Goal: Transaction & Acquisition: Purchase product/service

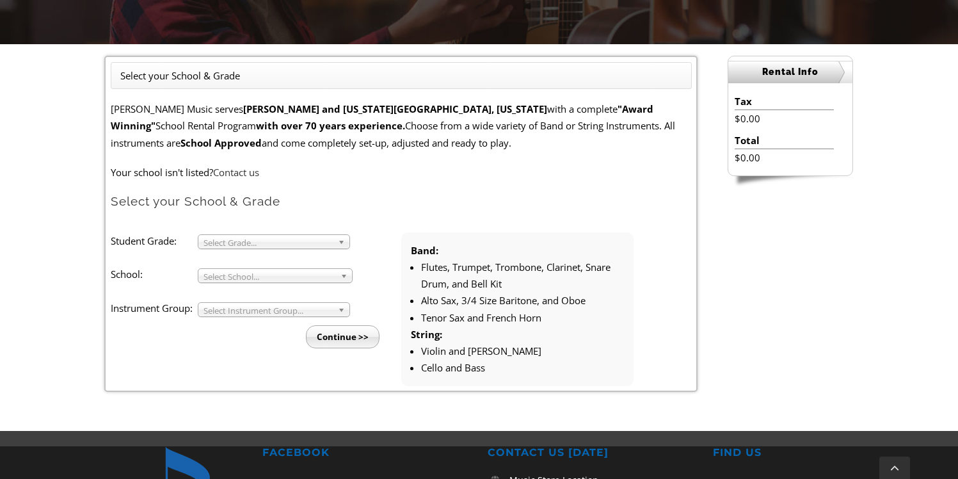
scroll to position [305, 0]
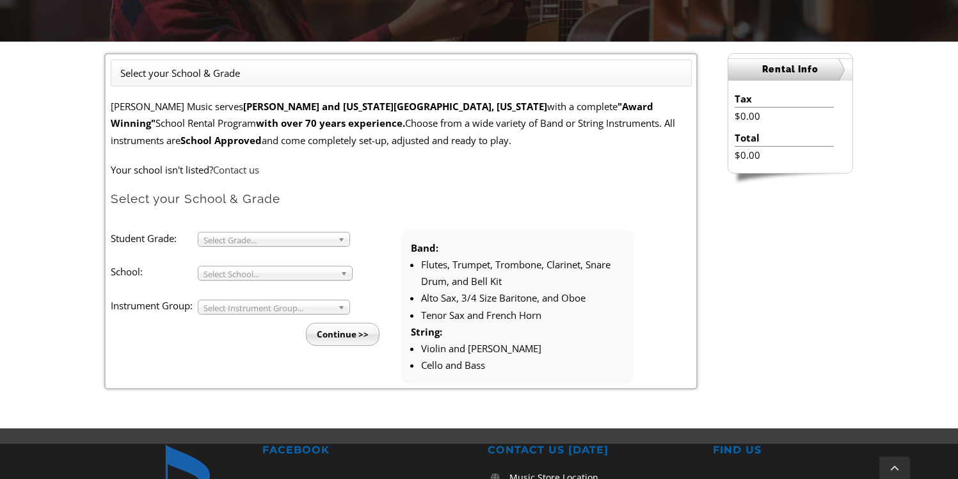
click at [257, 238] on span "Select Grade..." at bounding box center [267, 239] width 129 height 15
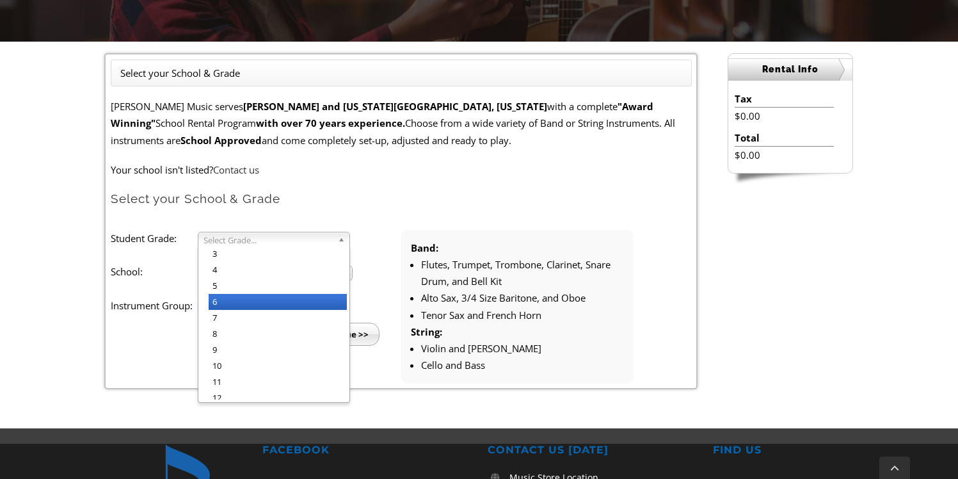
click at [253, 300] on li "6" at bounding box center [278, 302] width 138 height 16
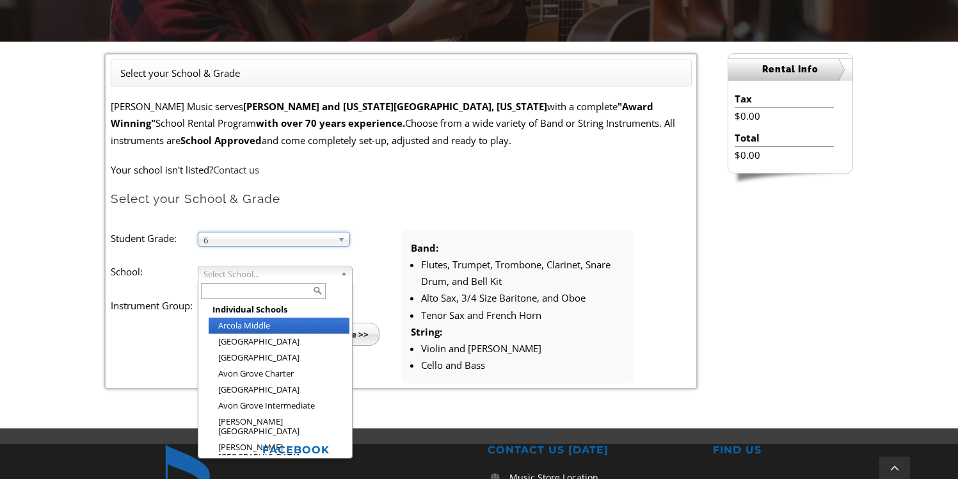
click at [255, 279] on div "Select School... Individual Schools [GEOGRAPHIC_DATA] [GEOGRAPHIC_DATA] [GEOGRA…" at bounding box center [275, 273] width 155 height 15
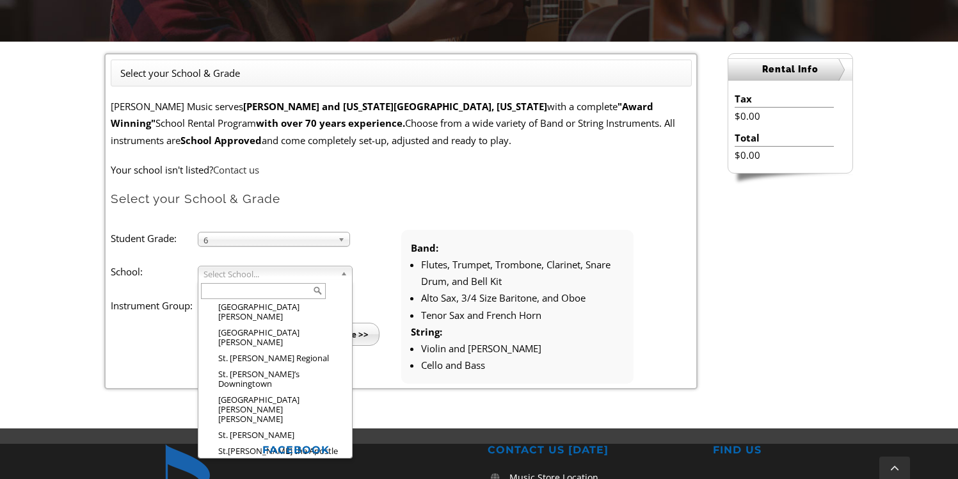
scroll to position [2028, 0]
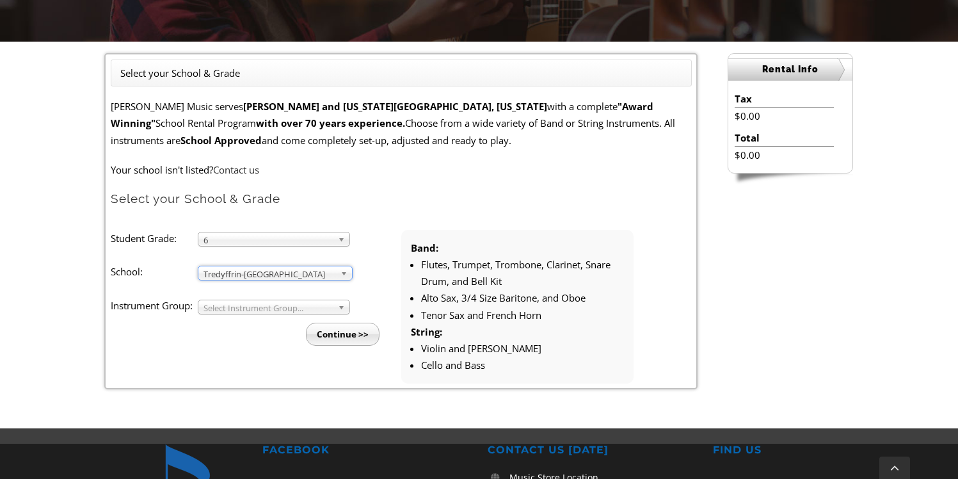
click at [259, 312] on span "Select Instrument Group..." at bounding box center [267, 307] width 129 height 15
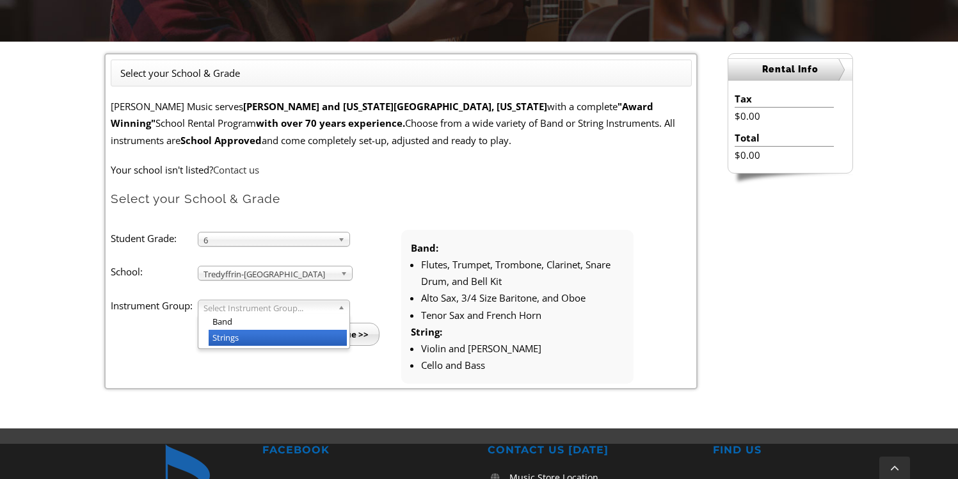
click at [255, 341] on li "Strings" at bounding box center [278, 338] width 138 height 16
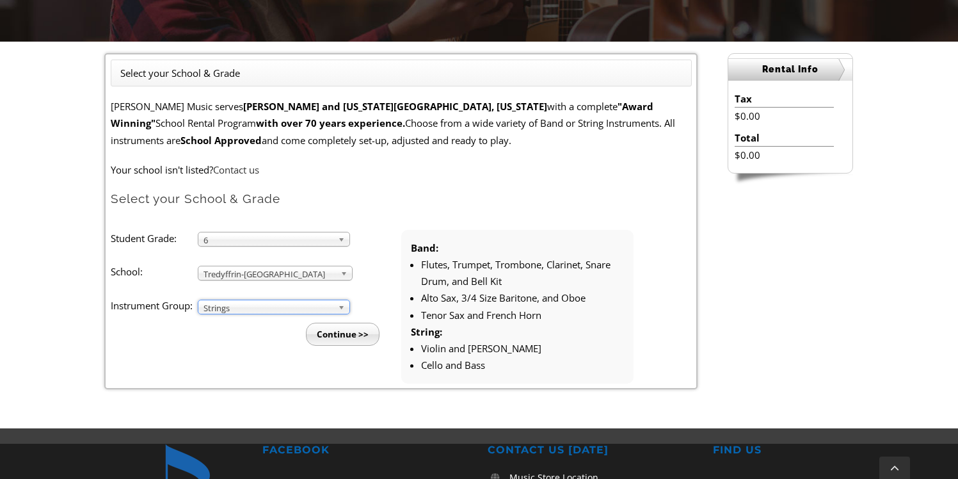
click at [346, 337] on input "Continue >>" at bounding box center [343, 334] width 74 height 23
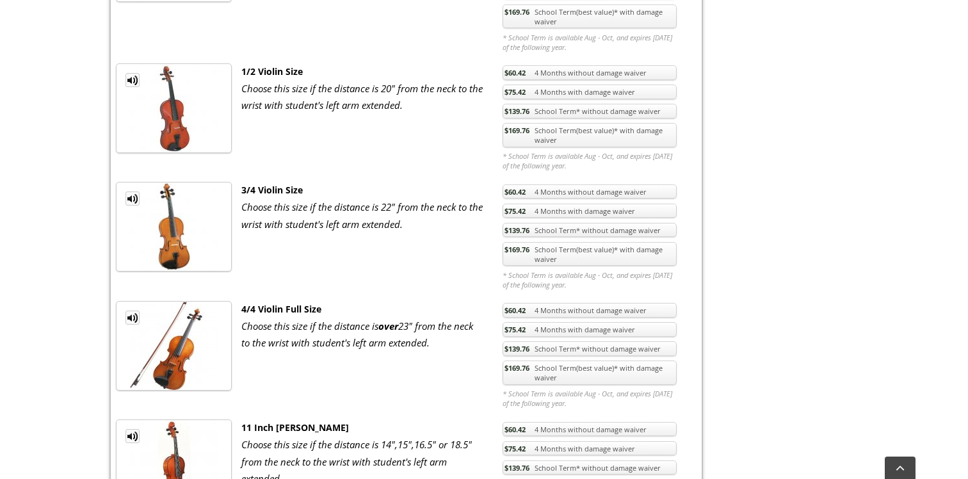
scroll to position [760, 0]
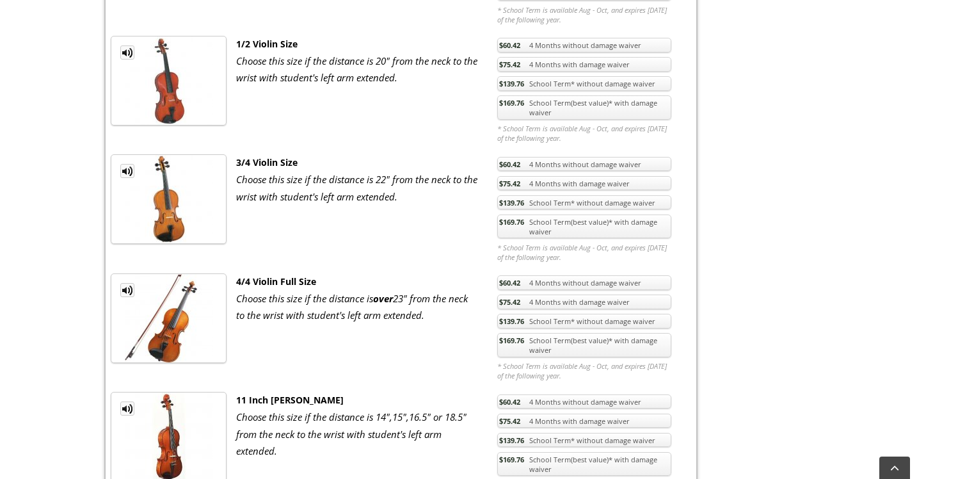
click at [565, 203] on link "$139.76 School Term* without damage waiver" at bounding box center [584, 202] width 174 height 15
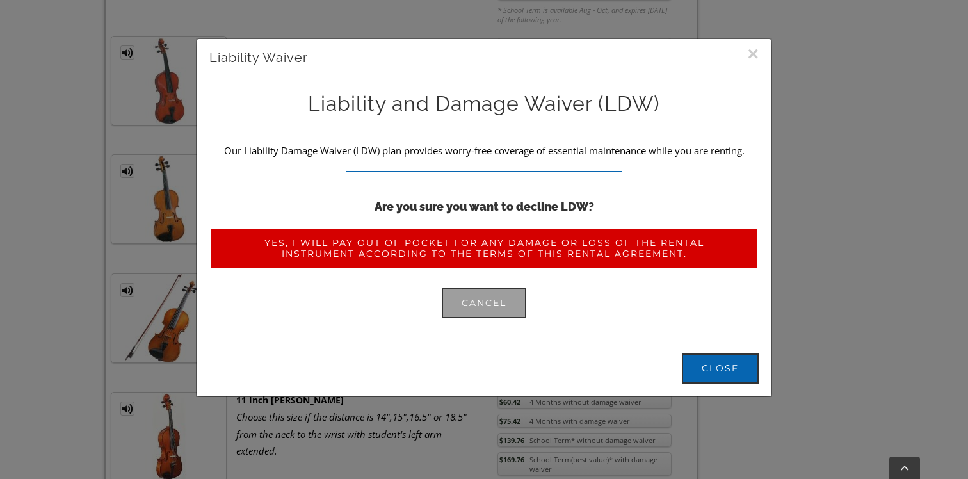
click at [508, 262] on link "Yes, I will pay out of pocket for any damage or loss of the rental instrument a…" at bounding box center [483, 248] width 549 height 41
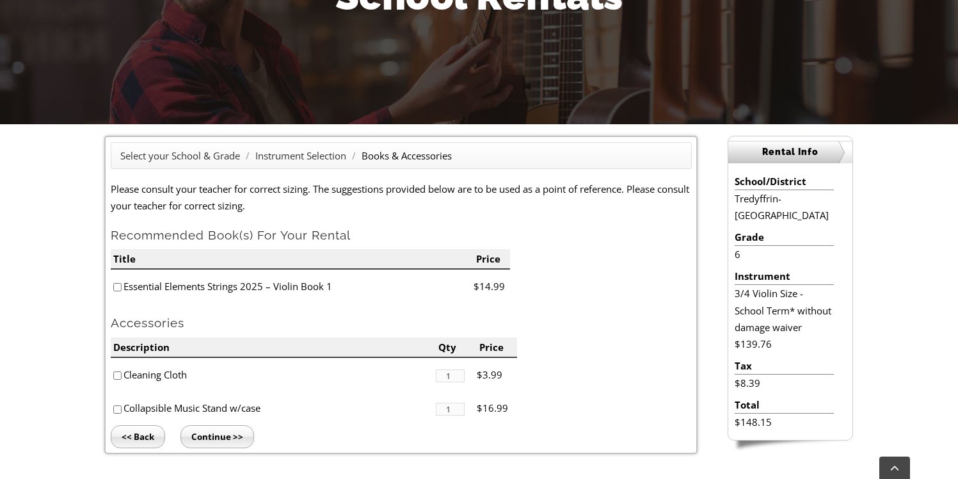
scroll to position [288, 0]
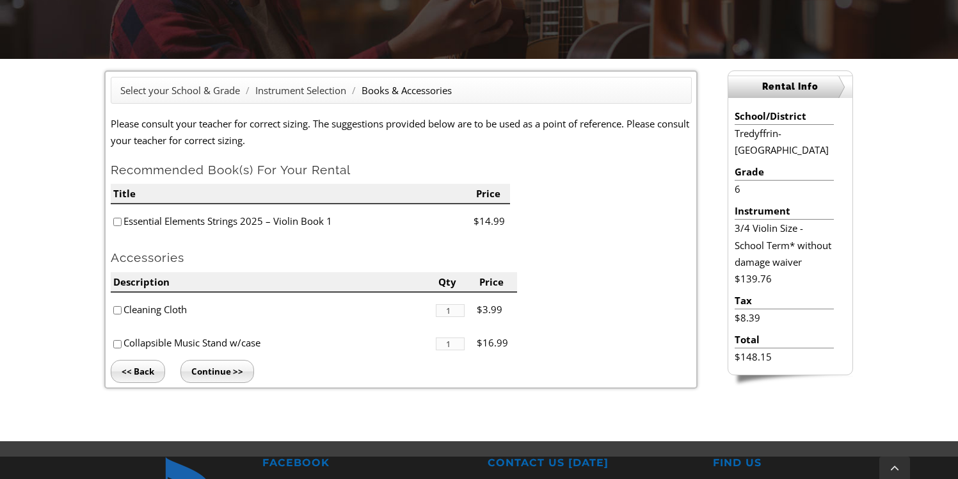
click at [116, 221] on input"] "checkbox" at bounding box center [117, 222] width 8 height 8
click at [120, 227] on li "Essential Elements Strings 2025 – Violin Book 1" at bounding box center [292, 221] width 363 height 34
click at [118, 223] on input"] "checkbox" at bounding box center [117, 222] width 8 height 8
checkbox input"] "false"
click at [205, 369] on input "Continue >>" at bounding box center [217, 371] width 74 height 23
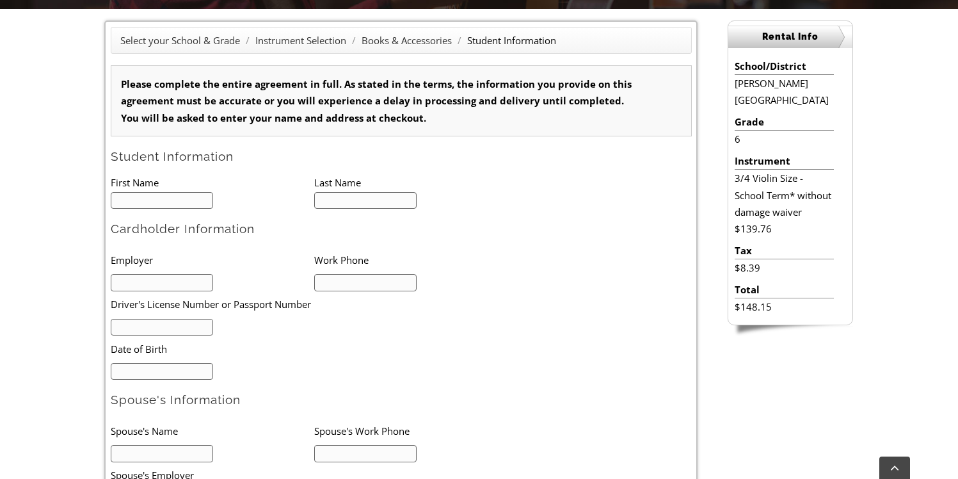
scroll to position [358, 0]
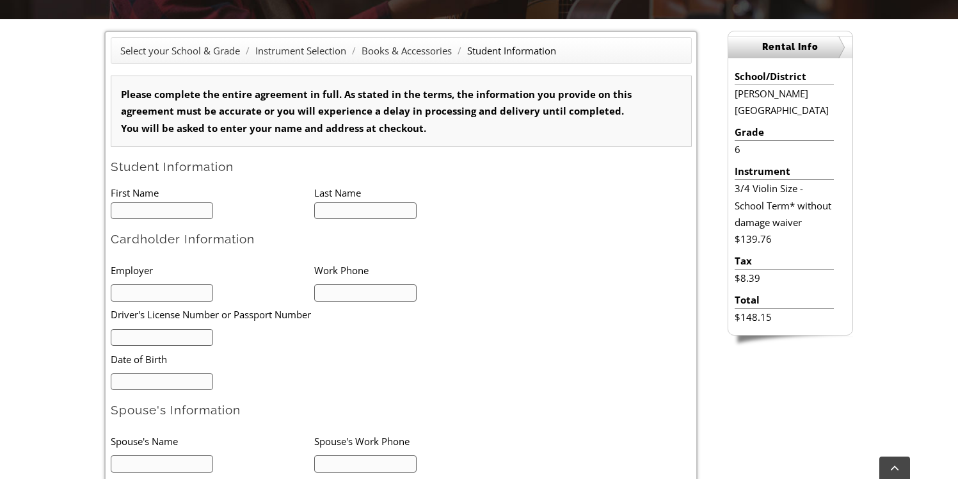
type input "1"
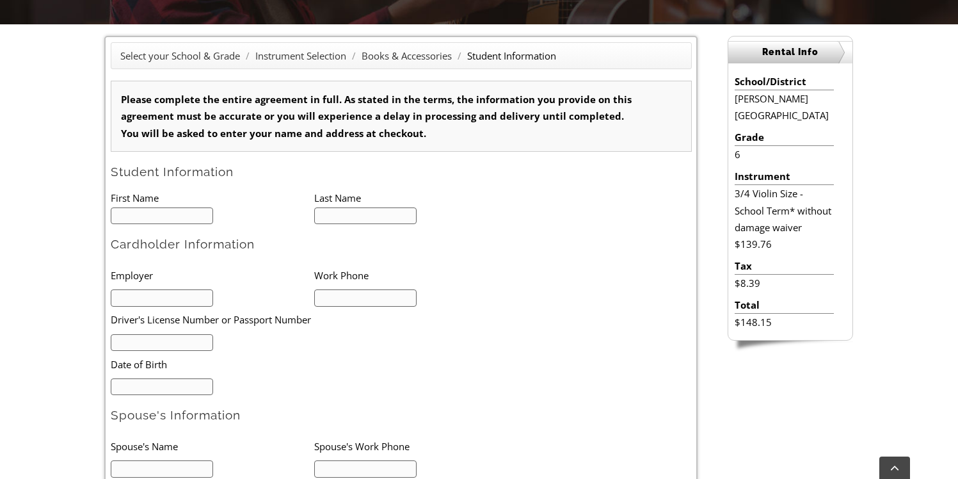
scroll to position [1, 0]
